Goal: Transaction & Acquisition: Purchase product/service

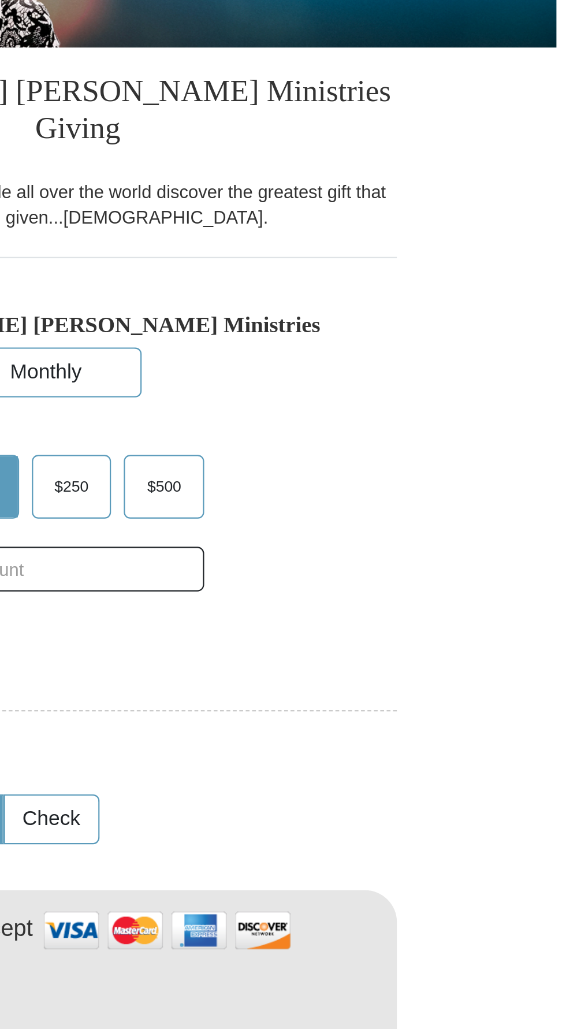
scroll to position [1, 0]
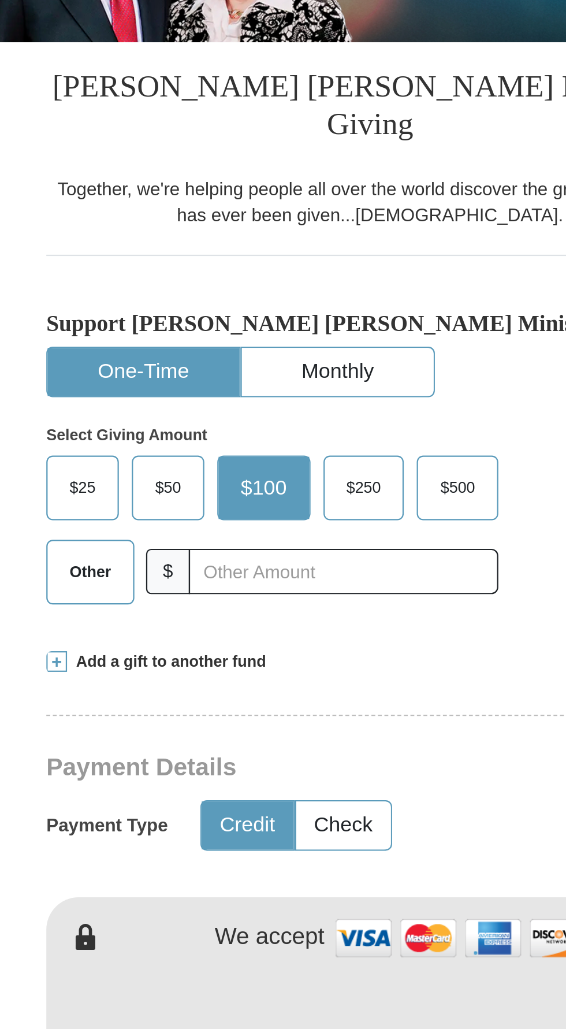
click at [160, 470] on span "Other" at bounding box center [158, 478] width 30 height 17
click at [0, 0] on input "Other" at bounding box center [0, 0] width 0 height 0
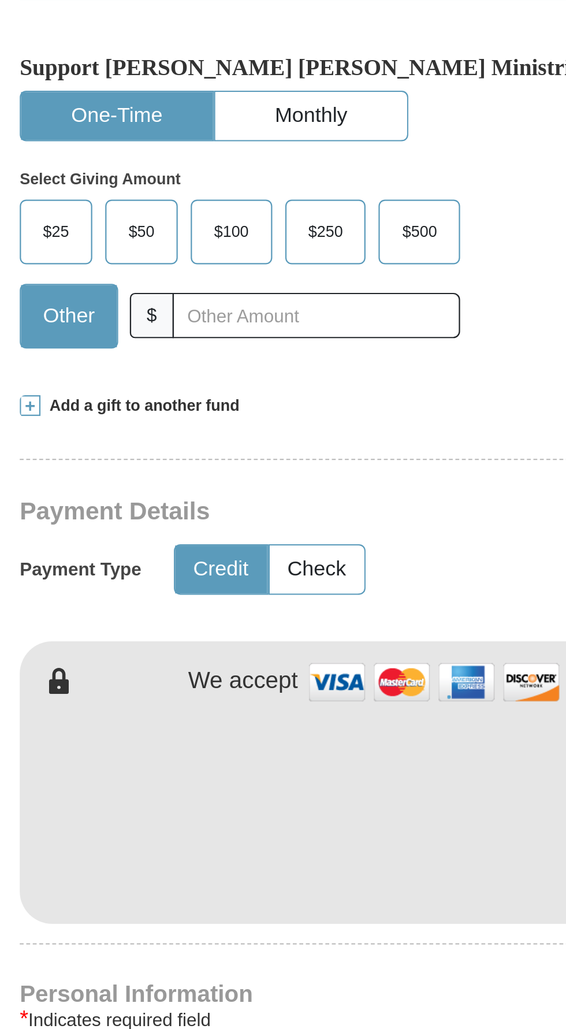
click at [144, 514] on span at bounding box center [143, 518] width 9 height 9
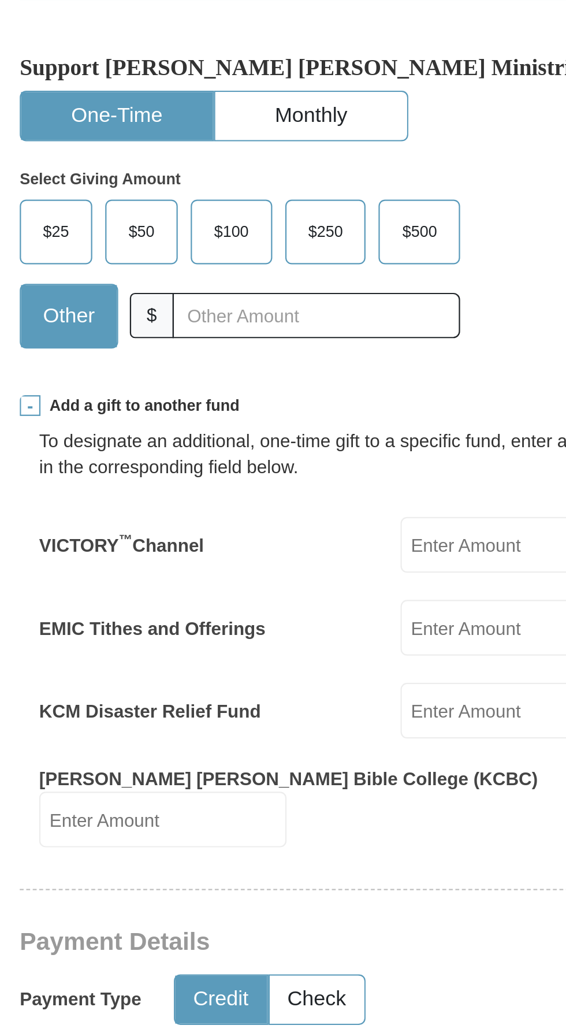
click at [334, 606] on input "EMIC Tithes and Offerings" at bounding box center [364, 618] width 110 height 25
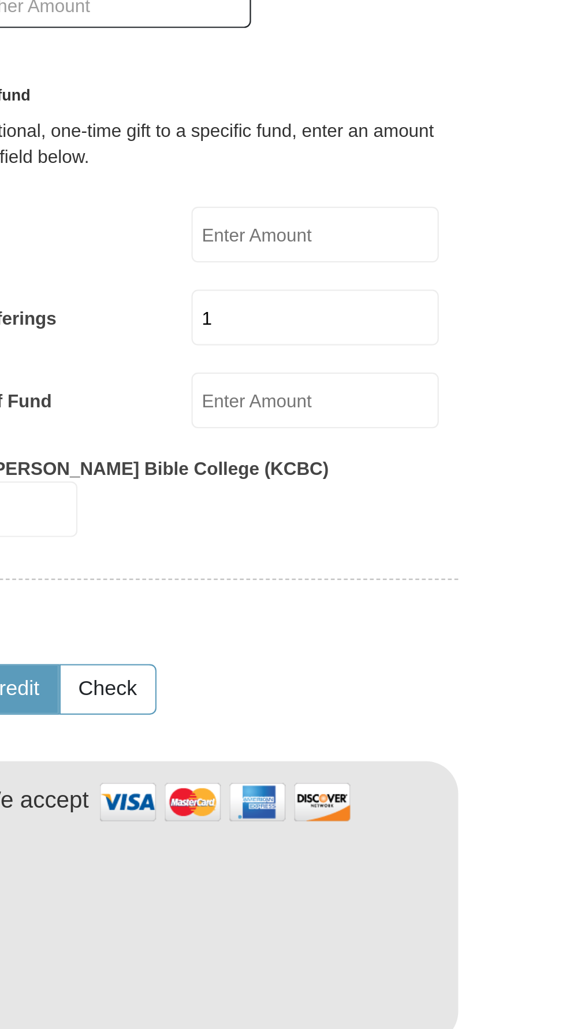
type input "133.00"
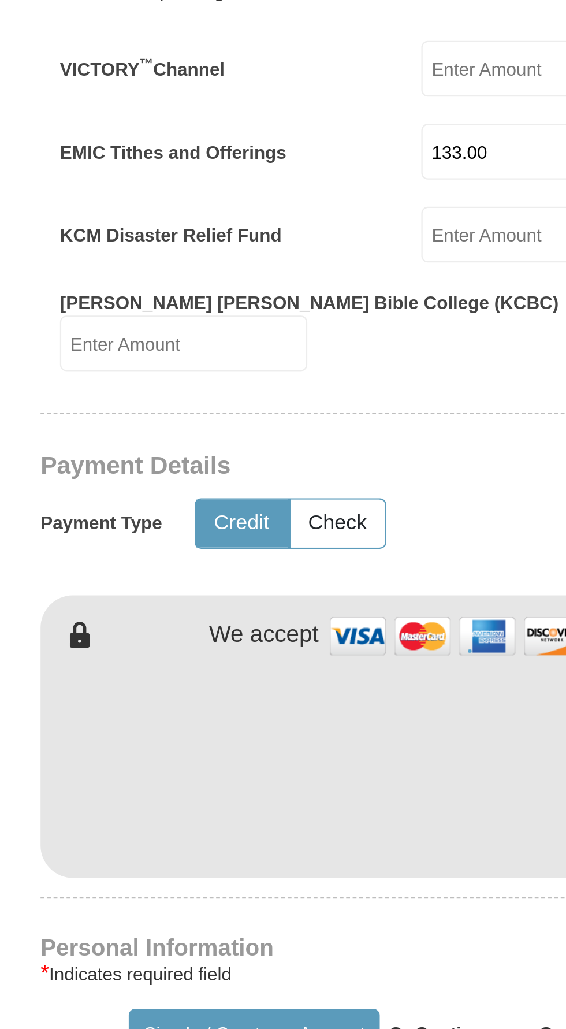
type input "[PERSON_NAME]"
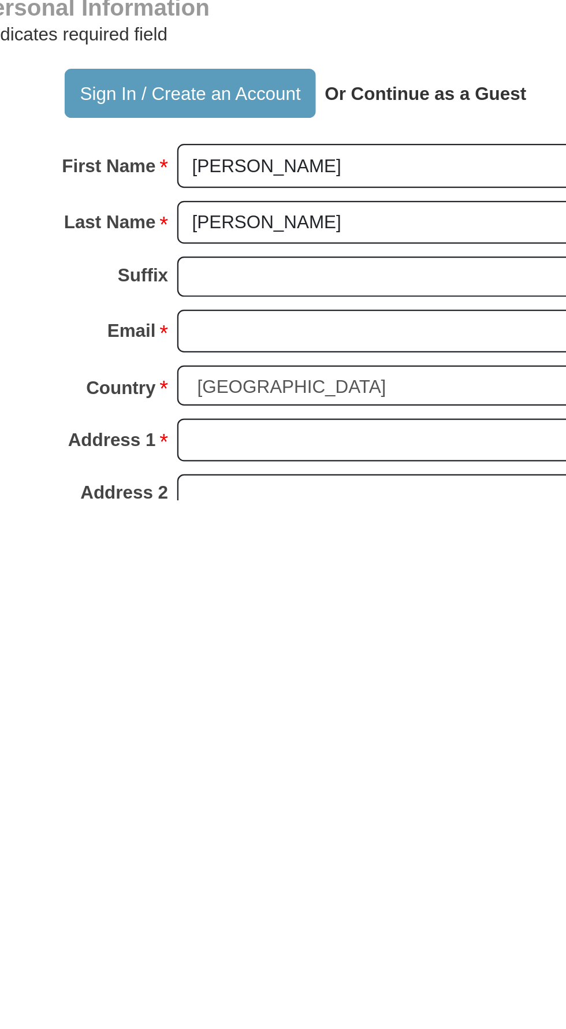
scroll to position [167, 0]
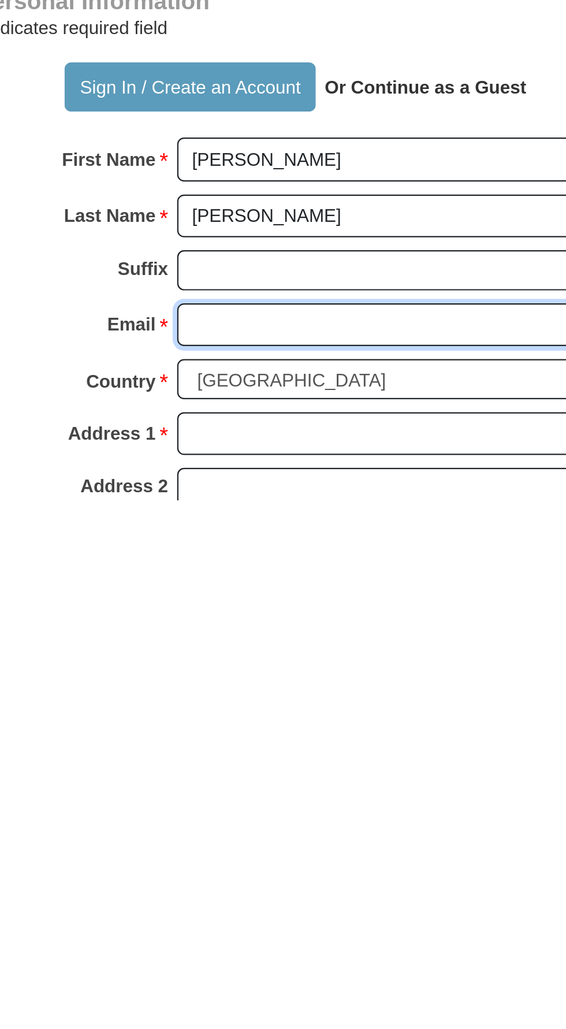
click at [343, 941] on input "Email *" at bounding box center [327, 951] width 199 height 20
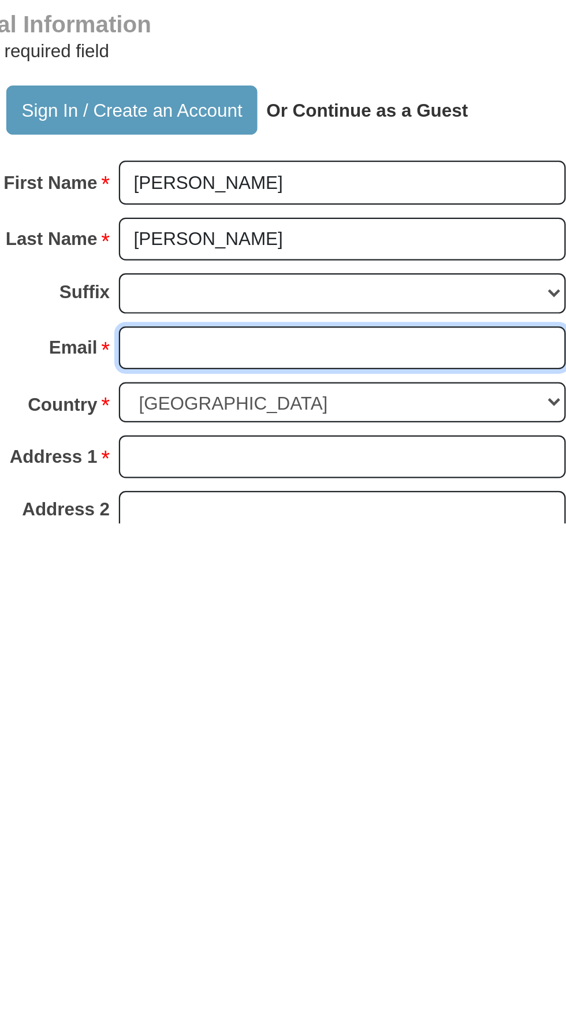
type input "[EMAIL_ADDRESS][DOMAIN_NAME]"
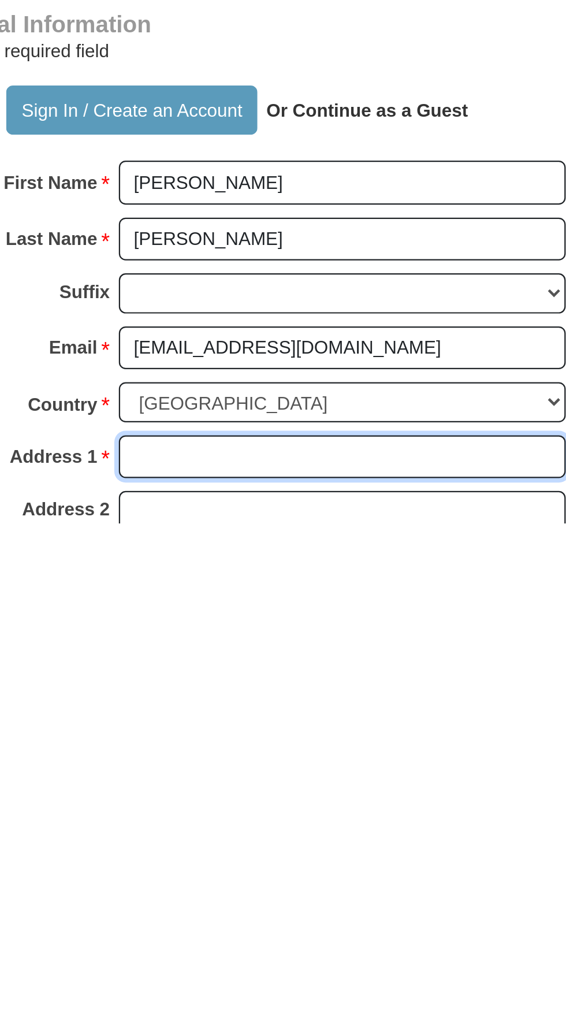
type input "[STREET_ADDRESS]"
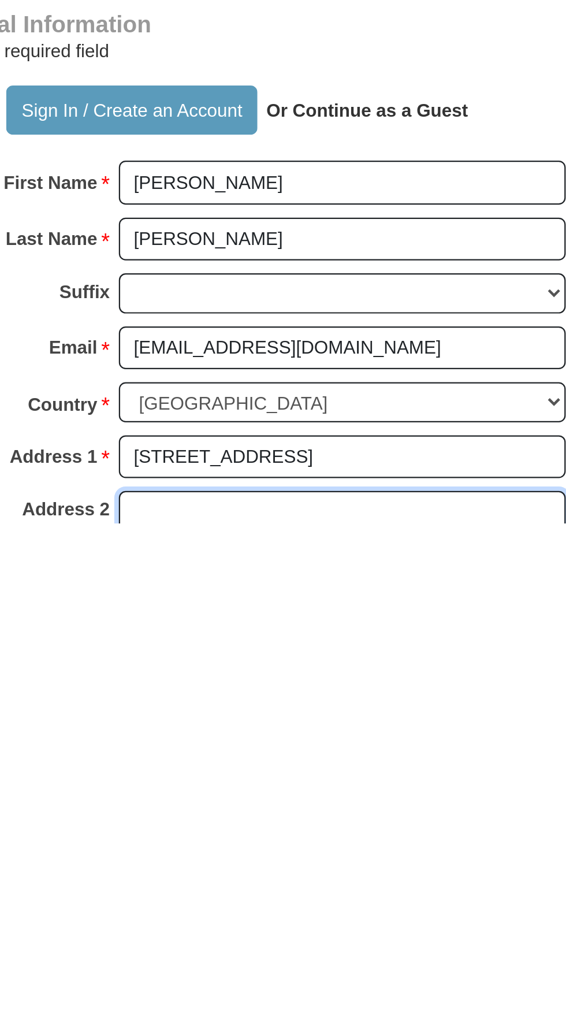
type input "435"
type input "Columbus"
select select "OH"
type input "43212"
type input "2094228057"
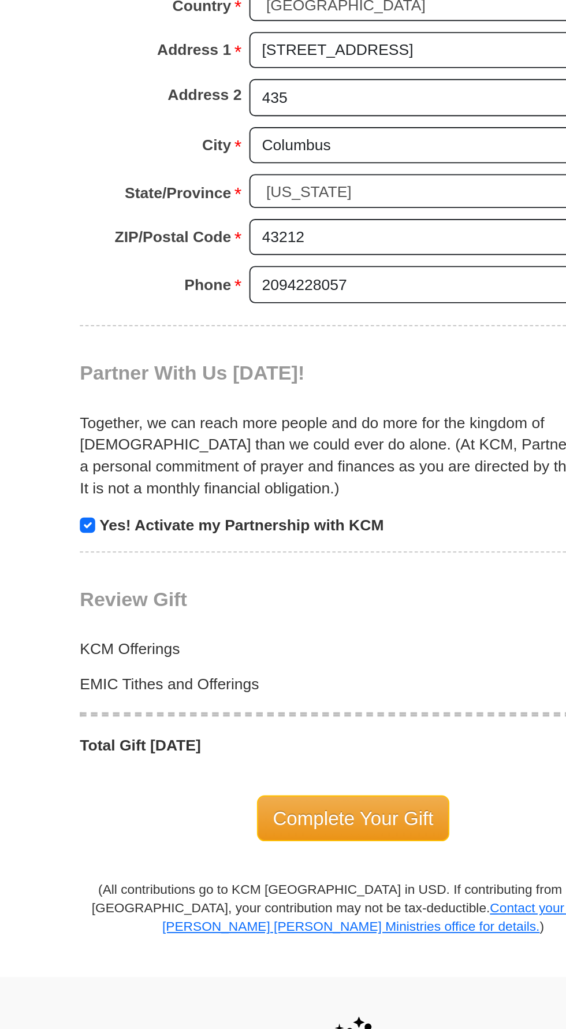
scroll to position [789, 0]
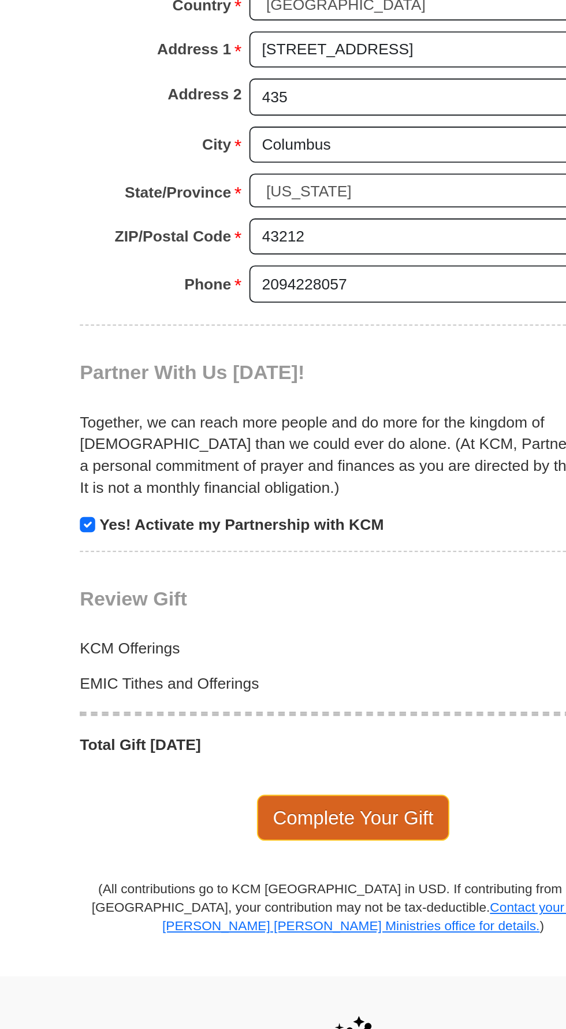
click at [290, 771] on span "Complete Your Gift" at bounding box center [283, 783] width 102 height 24
